Goal: Find specific page/section: Find specific page/section

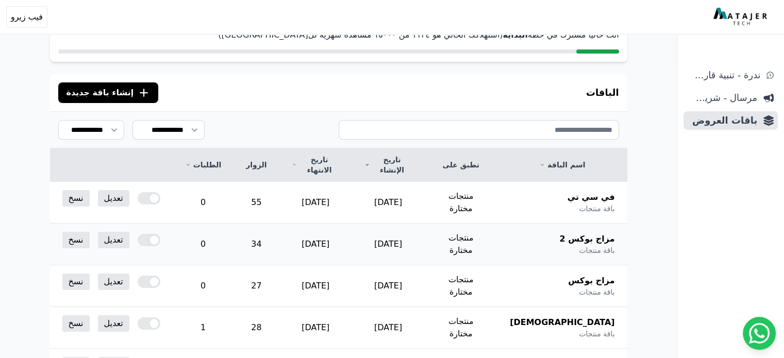
scroll to position [48, 0]
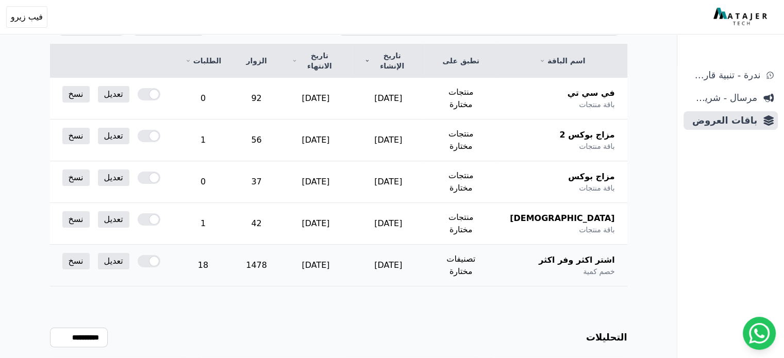
scroll to position [135, 0]
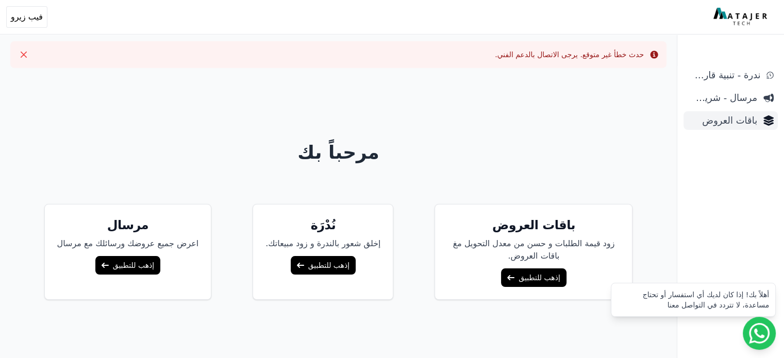
click at [714, 126] on span "باقات العروض" at bounding box center [722, 120] width 70 height 14
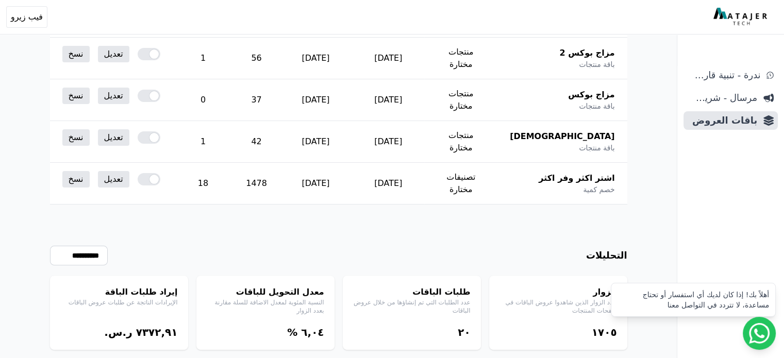
scroll to position [238, 0]
